Goal: Task Accomplishment & Management: Use online tool/utility

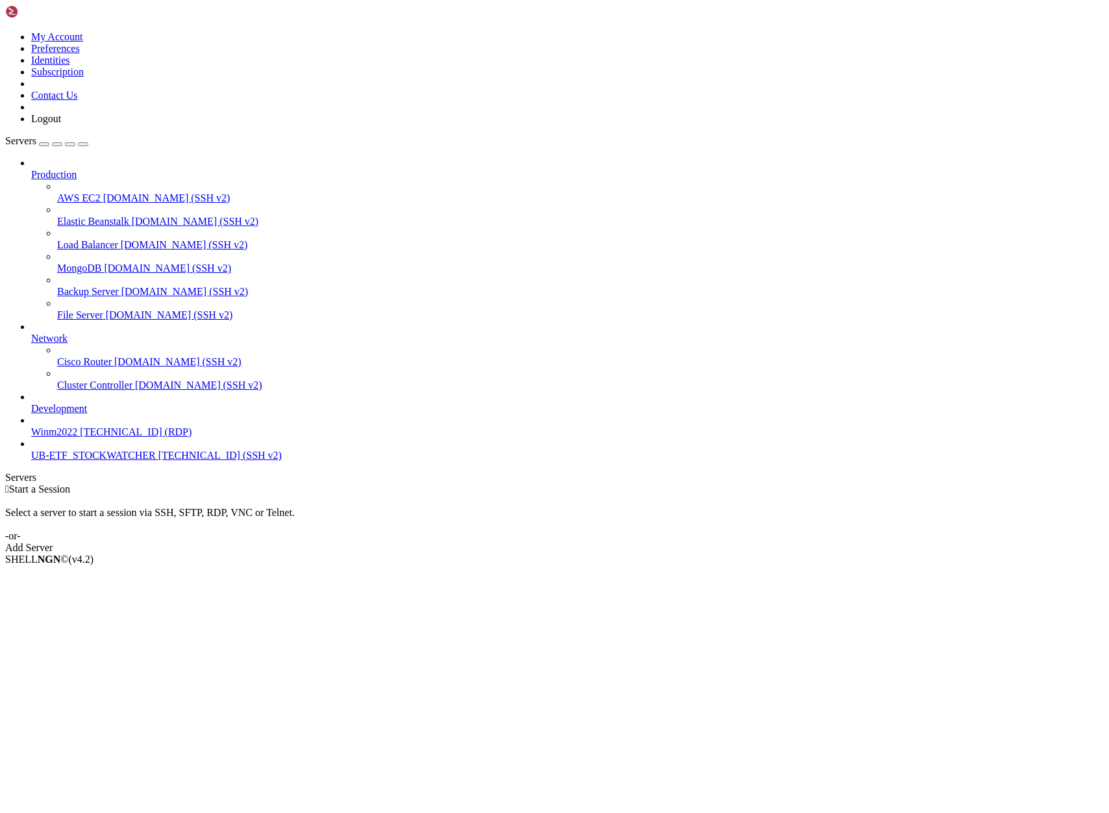
click at [90, 461] on span "UB-ETF_STOCKWATCHER" at bounding box center [93, 454] width 125 height 11
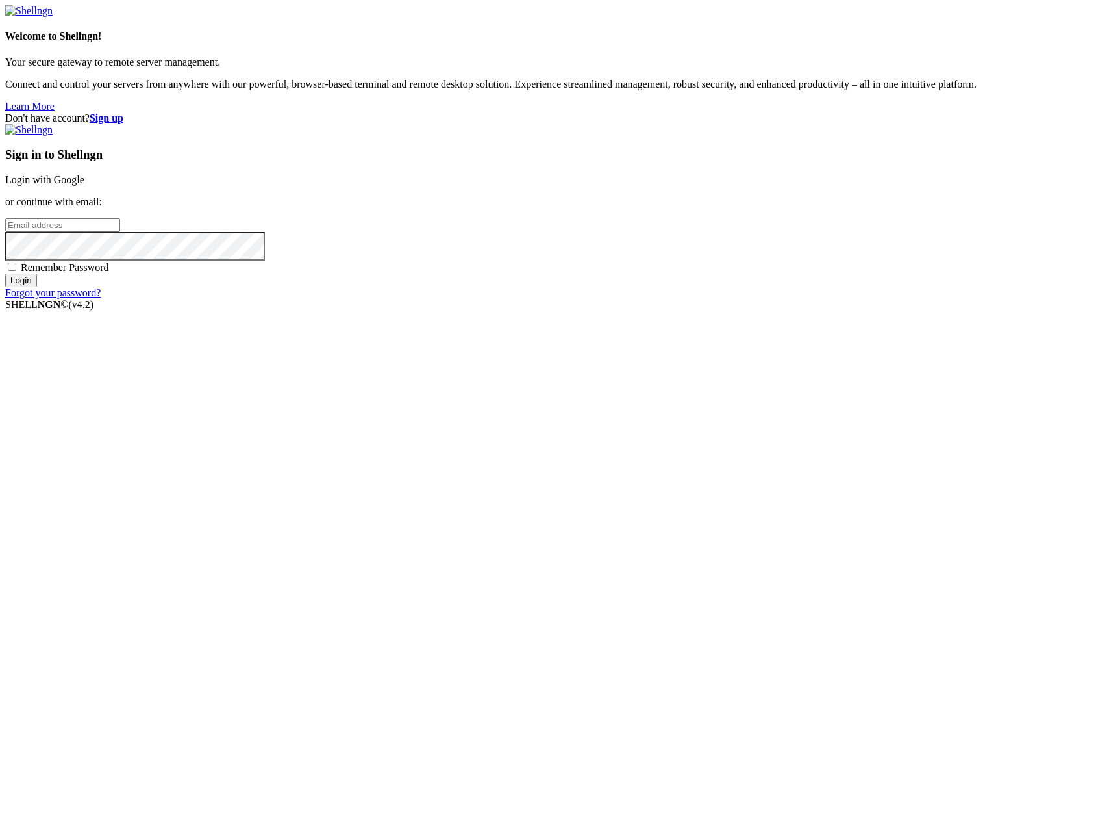
click at [120, 232] on input "email" at bounding box center [62, 225] width 115 height 14
click at [37, 287] on input "Login" at bounding box center [21, 280] width 32 height 14
click at [120, 232] on input "[PERSON_NAME].berlouis" at bounding box center [62, 225] width 115 height 14
type input "[PERSON_NAME][EMAIL_ADDRESS][DOMAIN_NAME]"
click at [37, 287] on input "Login" at bounding box center [21, 280] width 32 height 14
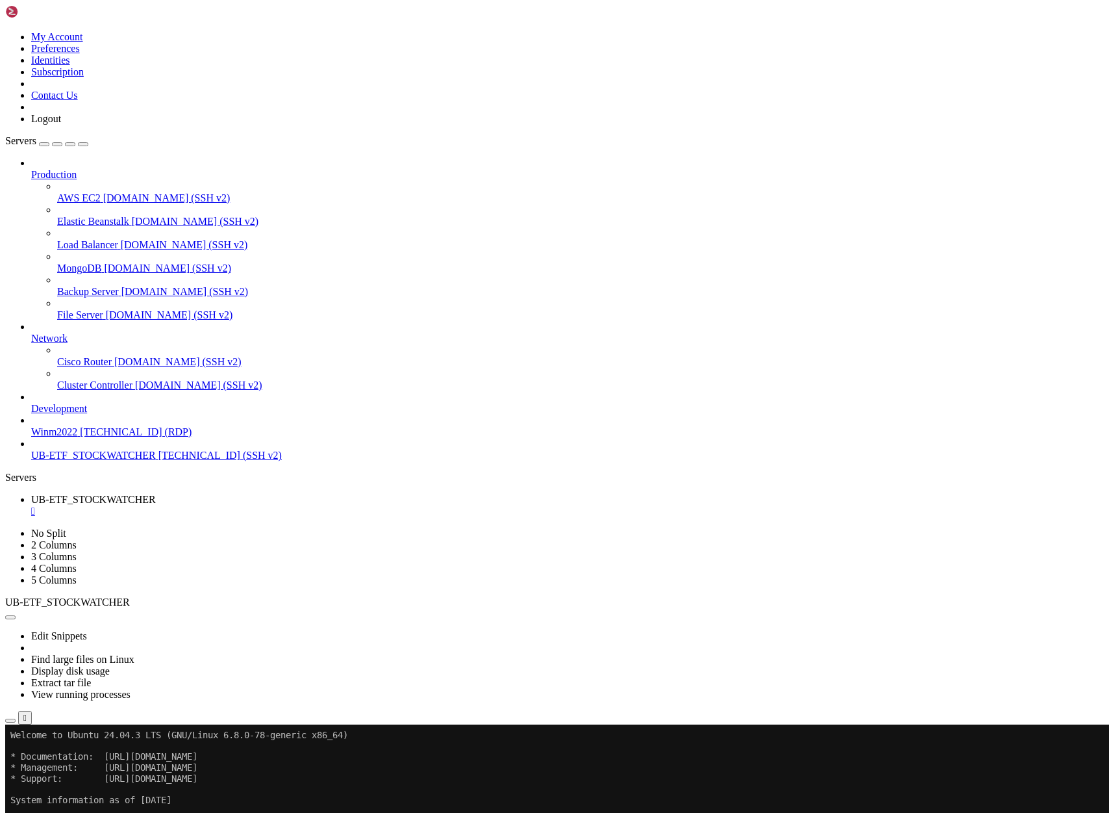
click at [158, 461] on span "[TECHNICAL_ID] (SSH v2)" at bounding box center [219, 454] width 123 height 11
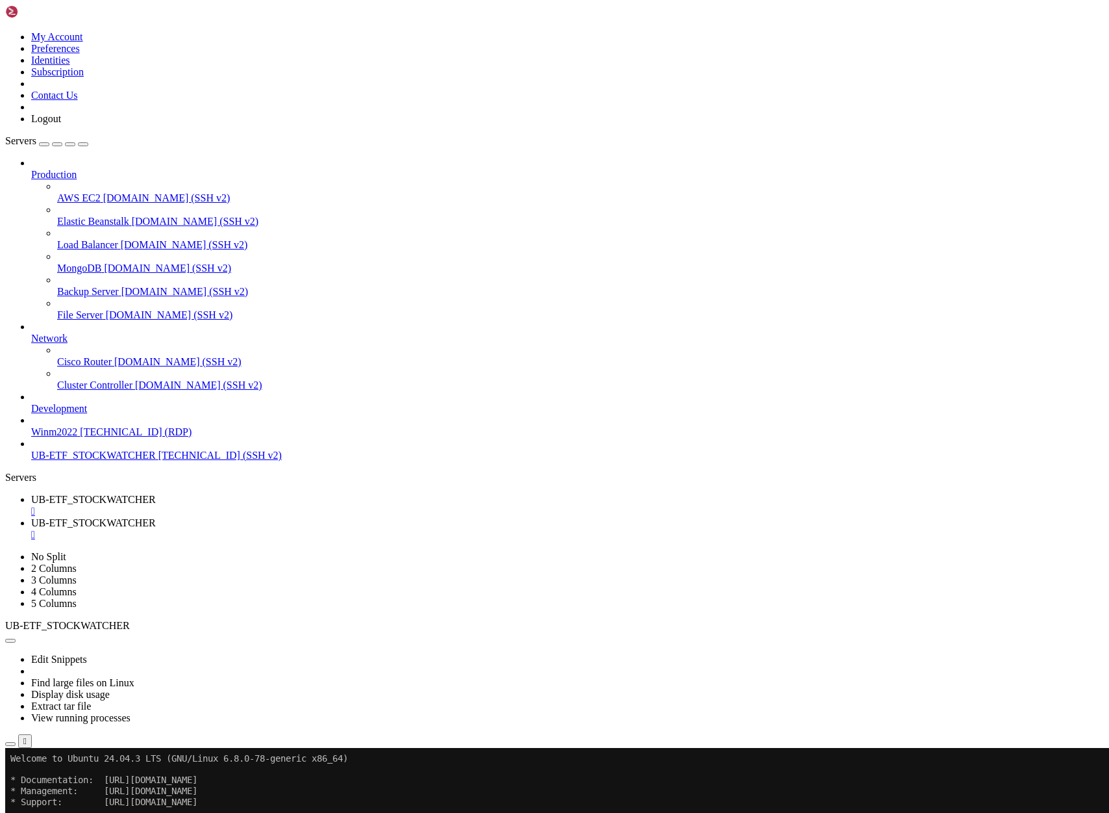
drag, startPoint x: 140, startPoint y: 1233, endPoint x: 307, endPoint y: 1293, distance: 177.3
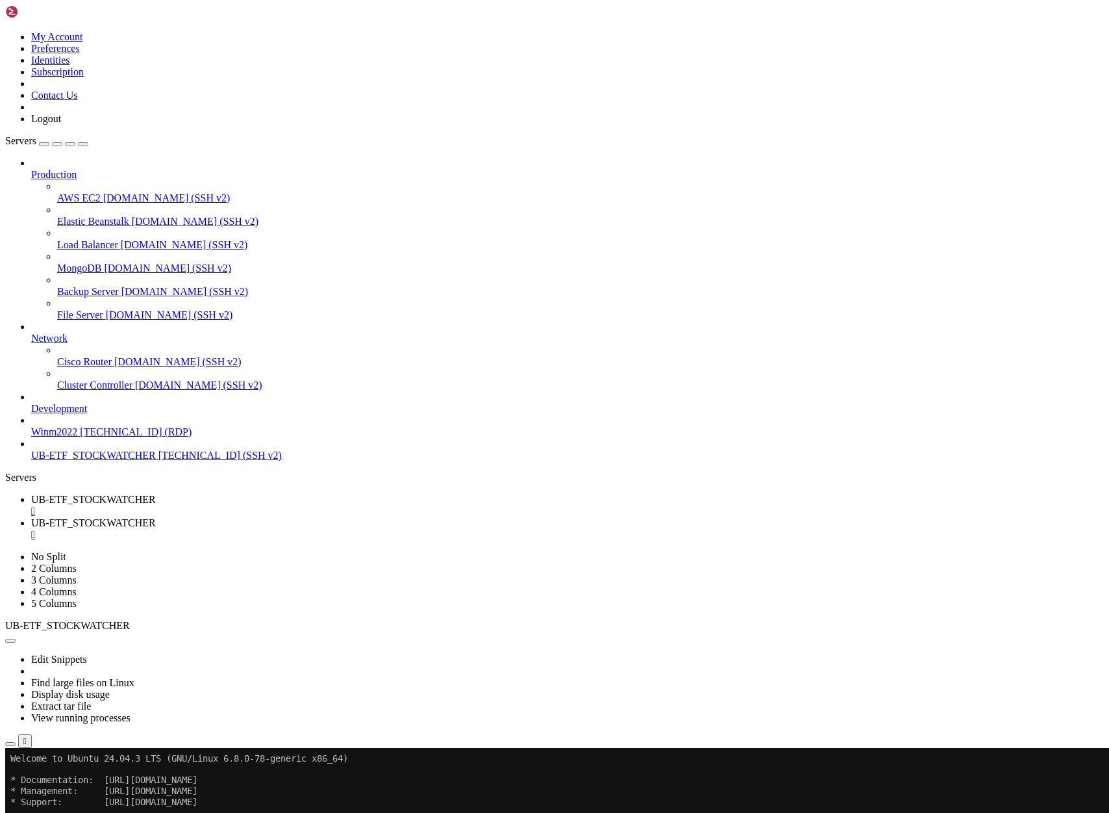
scroll to position [724, 0]
click at [158, 461] on span "[TECHNICAL_ID] (SSH v2)" at bounding box center [219, 454] width 123 height 11
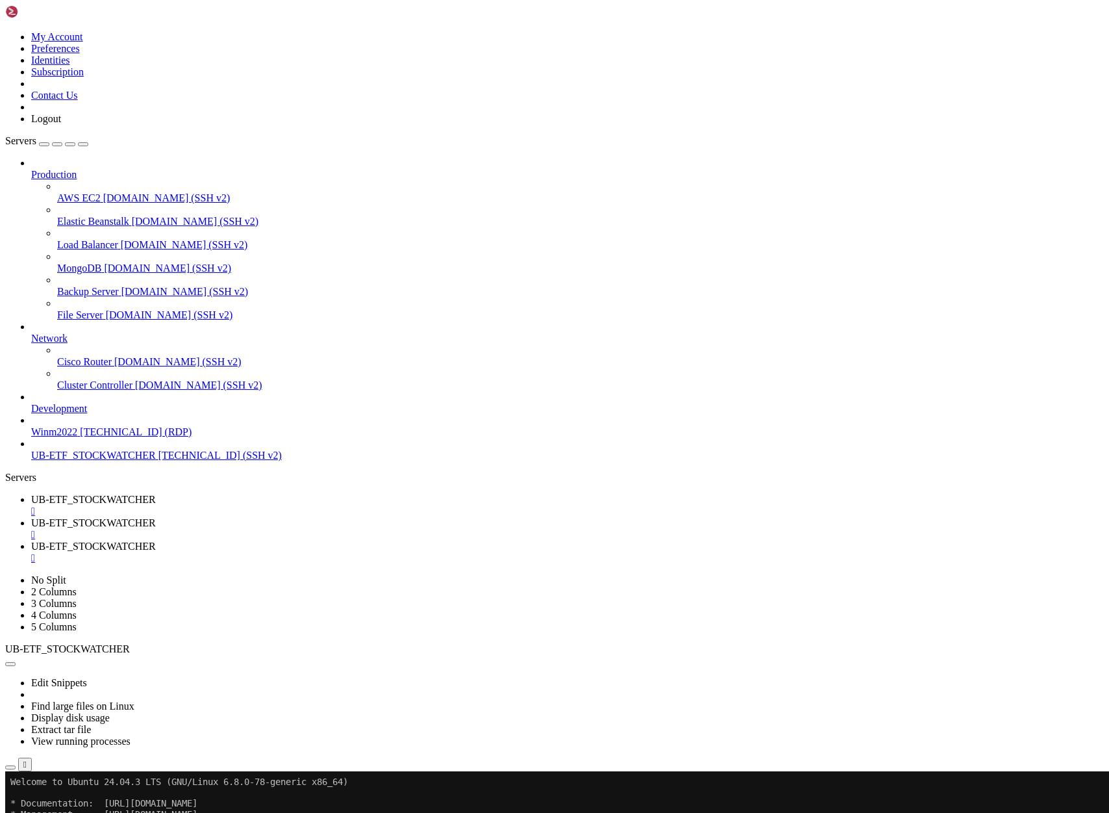
scroll to position [1037, 0]
click at [156, 517] on span "UB-ETF_STOCKWATCHER" at bounding box center [93, 522] width 125 height 11
click at [156, 494] on span "UB-ETF_STOCKWATCHER" at bounding box center [93, 499] width 125 height 11
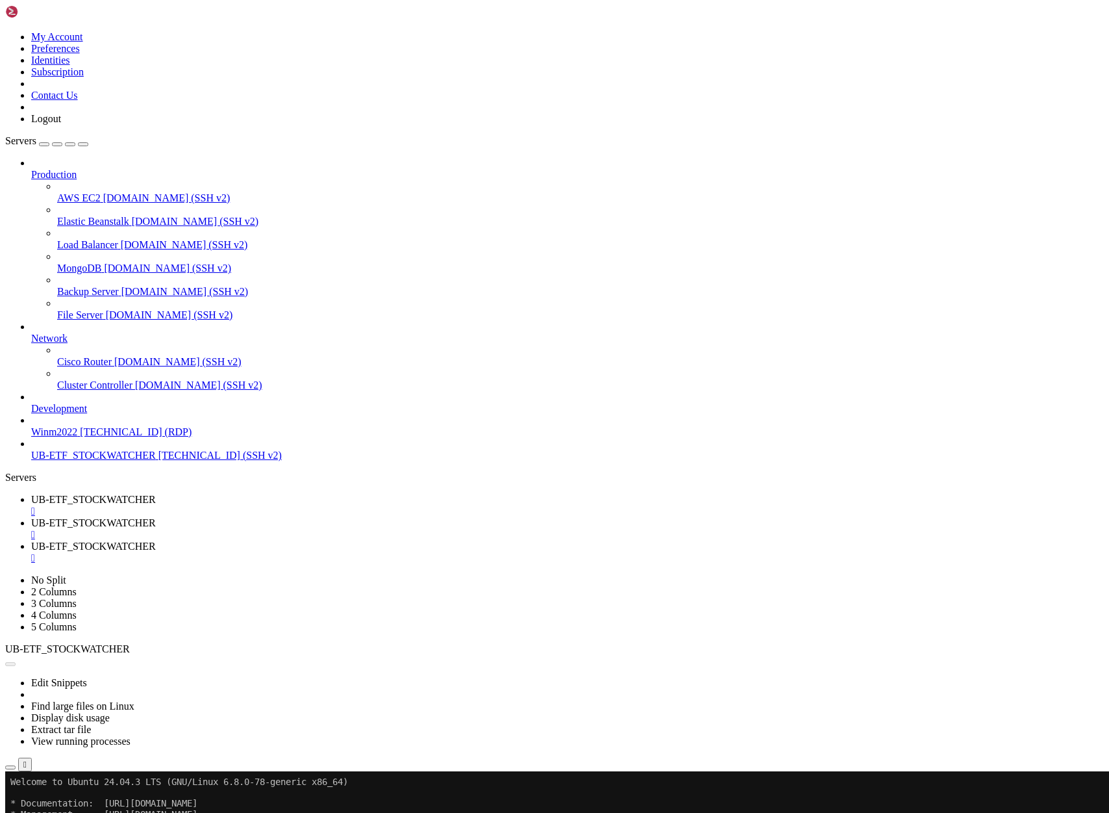
click at [156, 517] on span "UB-ETF_STOCKWATCHER" at bounding box center [93, 522] width 125 height 11
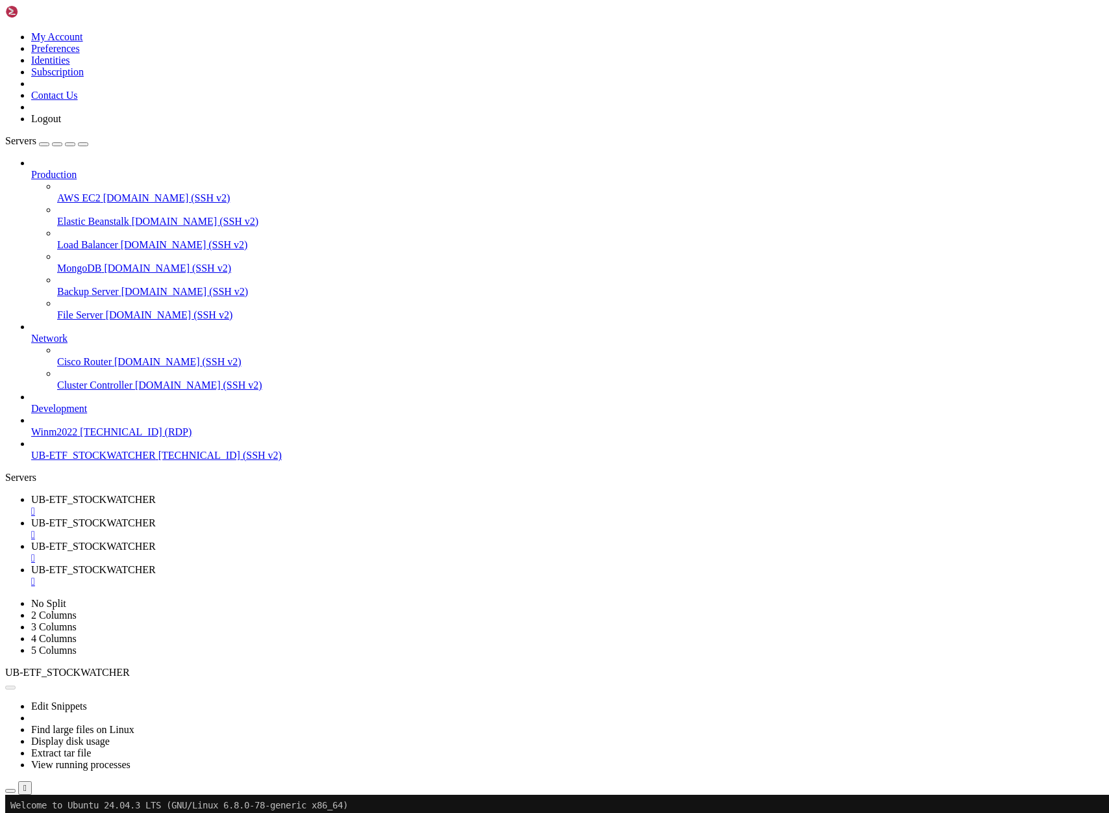
type input "/home/ubuntu/asx-app1"
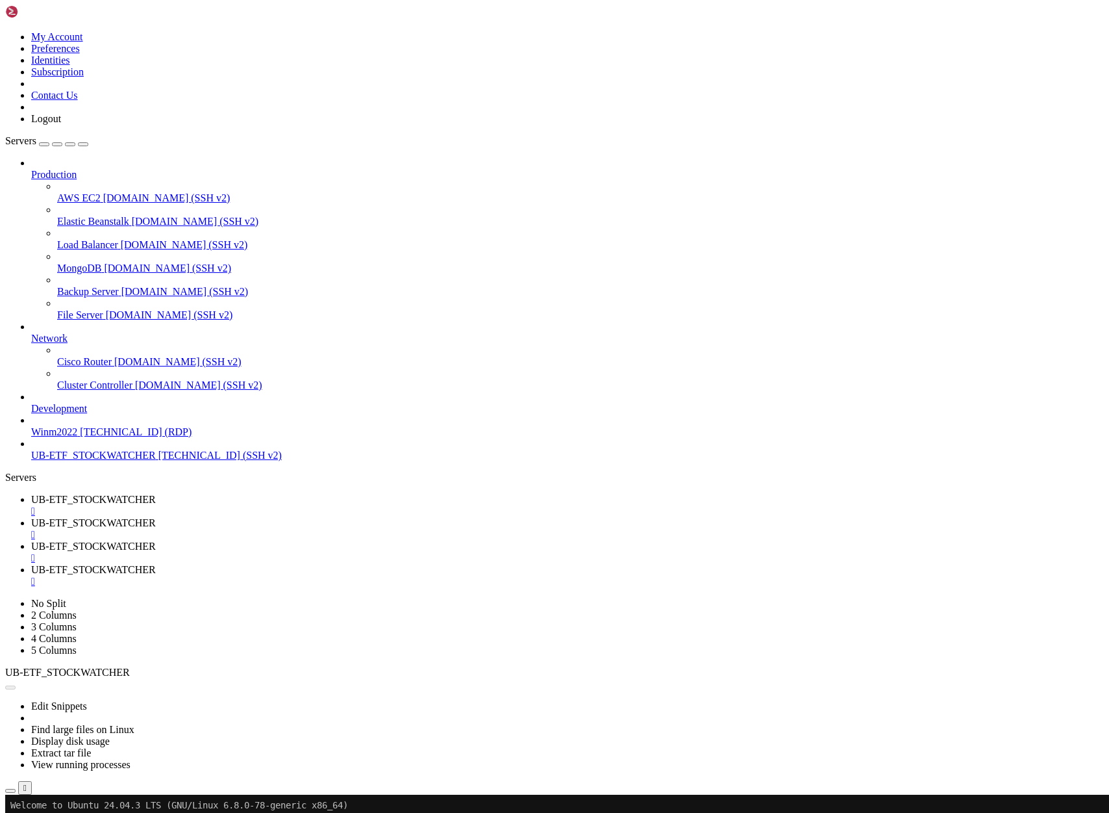
click at [77, 437] on span "Winm2022" at bounding box center [54, 431] width 46 height 11
click at [156, 494] on span "UB-ETF_STOCKWATCHER" at bounding box center [93, 499] width 125 height 11
click at [156, 517] on span "UB-ETF_STOCKWATCHER" at bounding box center [93, 522] width 125 height 11
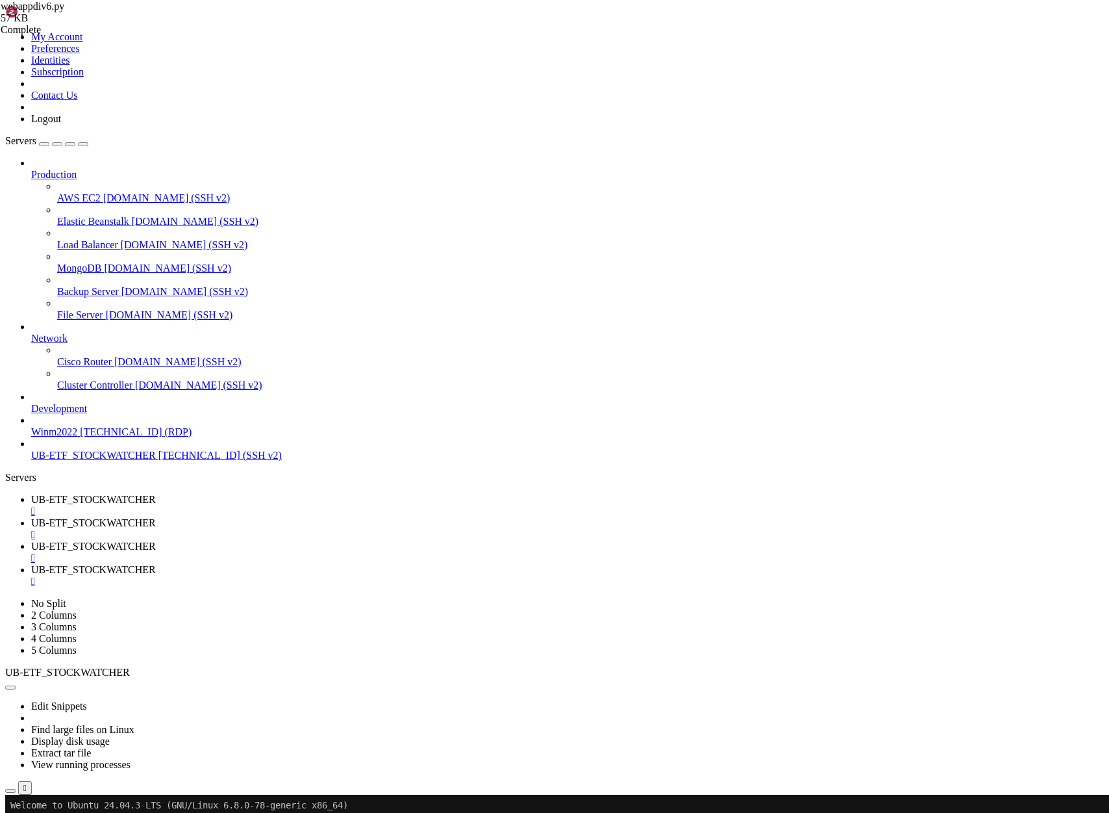
click at [156, 494] on span "UB-ETF_STOCKWATCHER" at bounding box center [93, 499] width 125 height 11
click at [156, 517] on span "UB-ETF_STOCKWATCHER" at bounding box center [93, 522] width 125 height 11
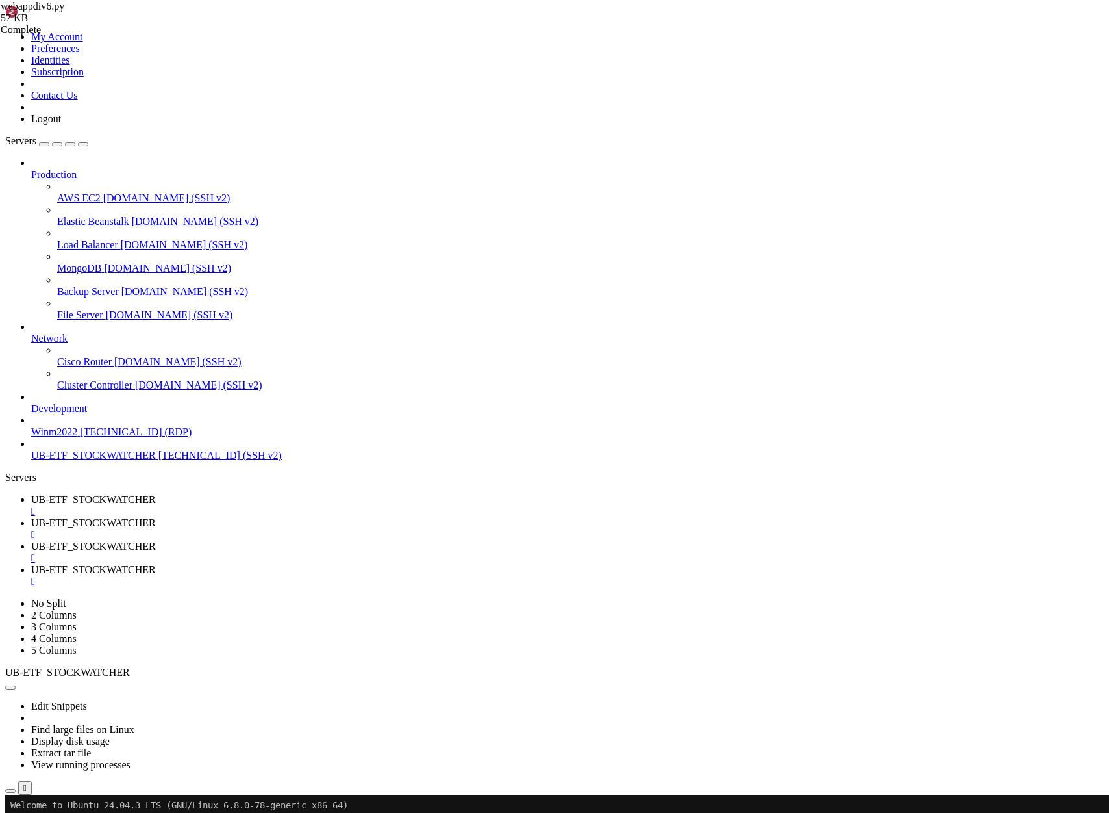
click at [156, 494] on span "UB-ETF_STOCKWATCHER" at bounding box center [93, 499] width 125 height 11
click at [156, 517] on span "UB-ETF_STOCKWATCHER" at bounding box center [93, 522] width 125 height 11
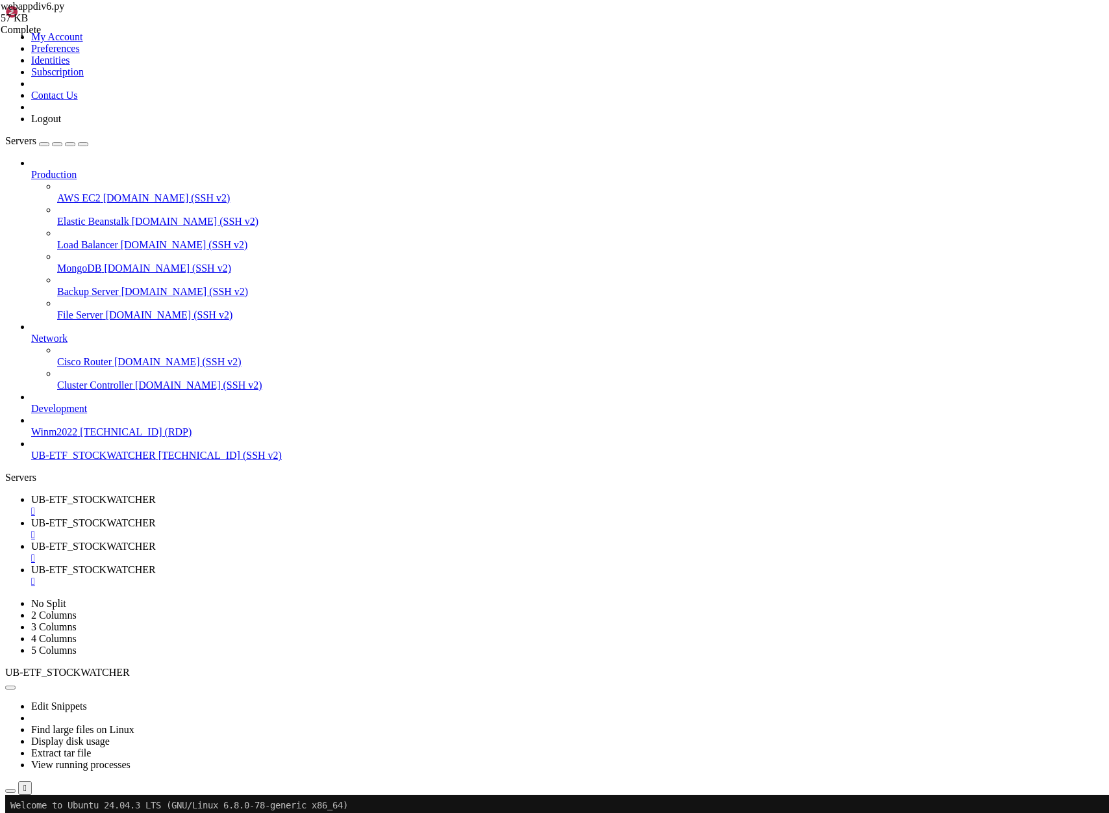
click at [468, 540] on link "UB-ETF_STOCKWATCHER " at bounding box center [567, 551] width 1073 height 23
click at [514, 552] on div "" at bounding box center [567, 558] width 1073 height 12
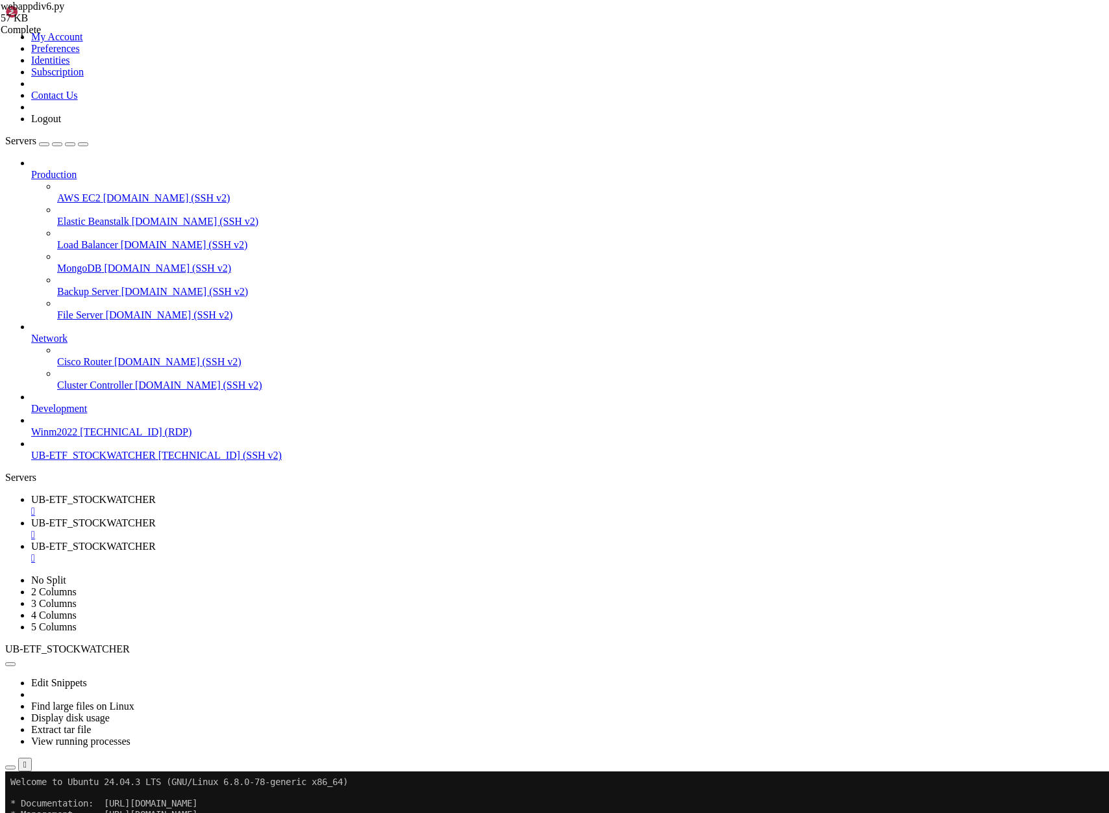
click at [514, 552] on div "" at bounding box center [567, 558] width 1073 height 12
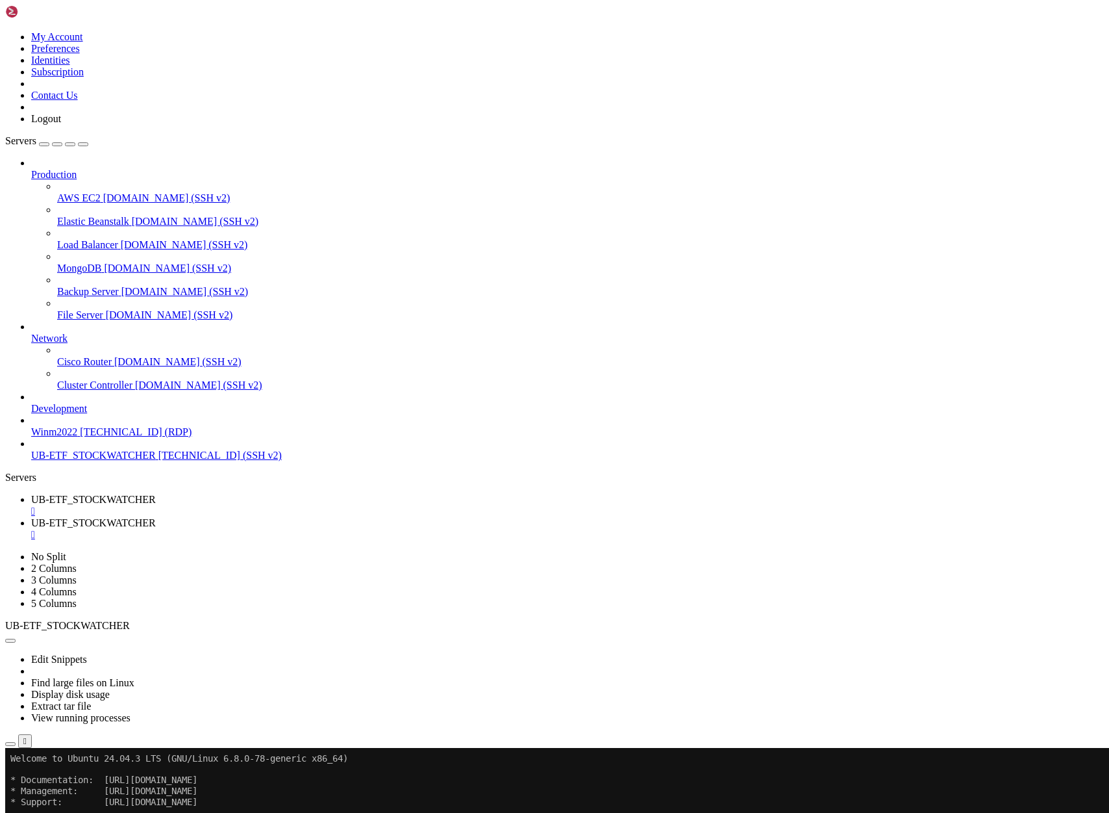
click at [156, 494] on span "UB-ETF_STOCKWATCHER" at bounding box center [93, 499] width 125 height 11
click at [156, 517] on span "UB-ETF_STOCKWATCHER" at bounding box center [93, 522] width 125 height 11
click at [395, 529] on div "" at bounding box center [567, 535] width 1073 height 12
